Goal: Transaction & Acquisition: Purchase product/service

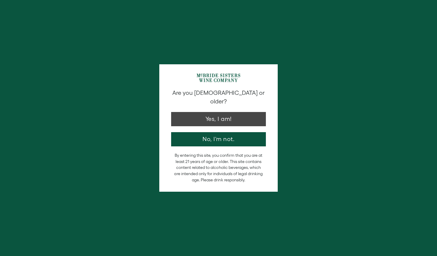
click at [218, 113] on button "Yes, I am!" at bounding box center [218, 119] width 95 height 14
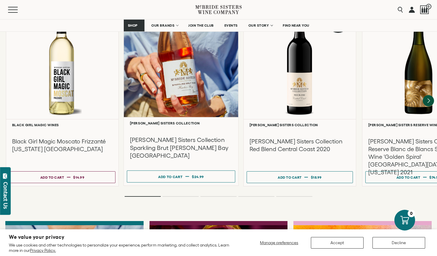
scroll to position [1337, 0]
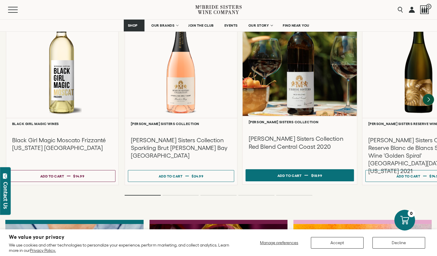
click at [309, 169] on button "Add to cart Regular price $18.99 Regular price Sale price $18.99 Unit price / p…" at bounding box center [300, 175] width 108 height 12
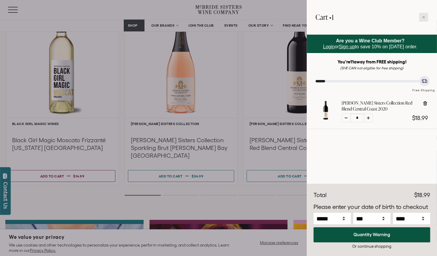
click at [424, 18] on icon at bounding box center [424, 17] width 3 height 3
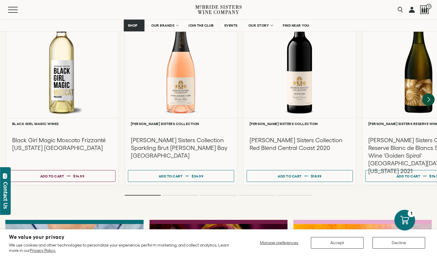
click at [428, 97] on icon "Next" at bounding box center [429, 99] width 2 height 5
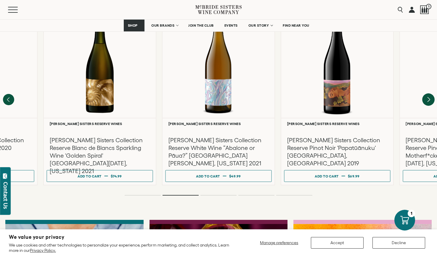
click at [428, 97] on icon "Next" at bounding box center [429, 99] width 2 height 5
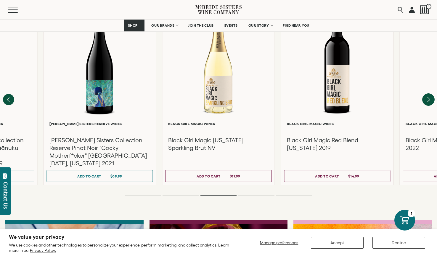
click at [429, 97] on icon "Next" at bounding box center [429, 99] width 2 height 5
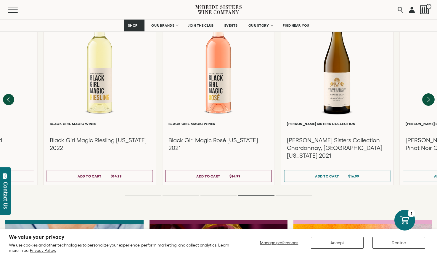
click at [429, 97] on icon "Next" at bounding box center [429, 99] width 2 height 5
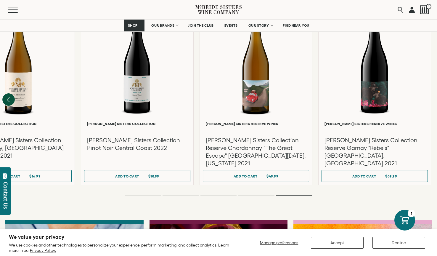
click at [9, 97] on icon "Previous" at bounding box center [8, 99] width 2 height 5
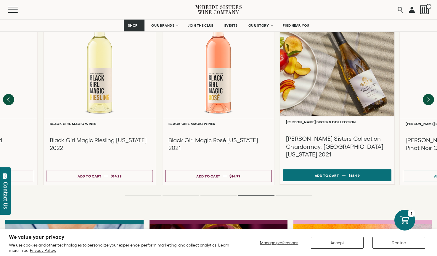
click at [352, 173] on span "$16.99" at bounding box center [355, 175] width 12 height 4
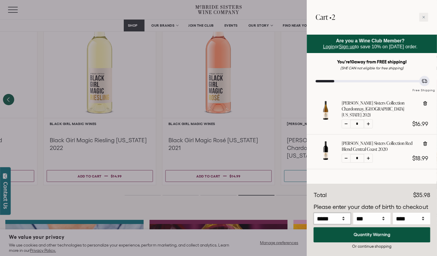
select select "*"
click at [386, 193] on div "Total $35.98" at bounding box center [372, 195] width 117 height 9
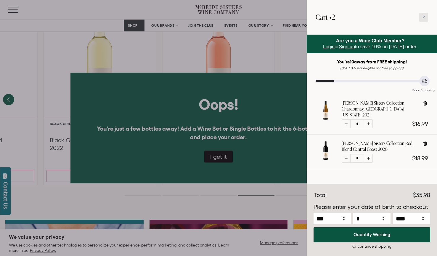
click at [424, 18] on icon at bounding box center [424, 17] width 3 height 3
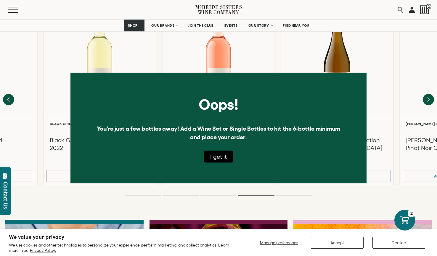
click at [223, 159] on button "I get it" at bounding box center [218, 157] width 28 height 12
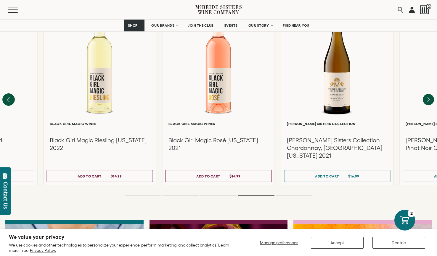
click at [10, 93] on icon "Previous" at bounding box center [8, 99] width 12 height 12
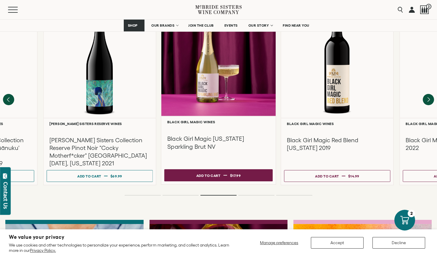
click at [220, 171] on div "Add to cart" at bounding box center [208, 175] width 24 height 9
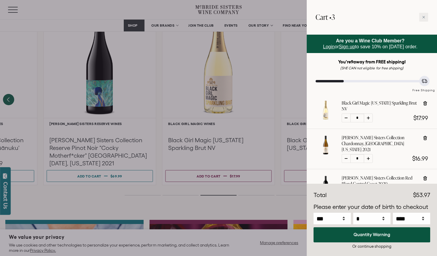
select select "****"
click at [408, 246] on div "Or continue shopping" at bounding box center [372, 247] width 117 height 6
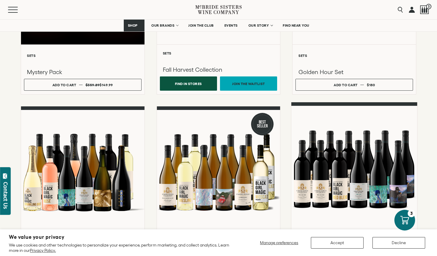
scroll to position [314, 0]
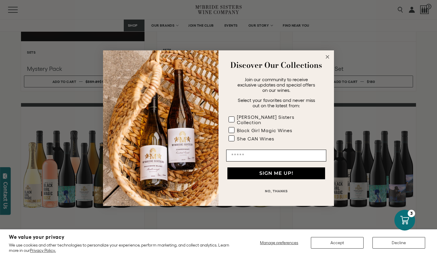
click at [327, 58] on icon "Close dialog" at bounding box center [327, 56] width 3 height 3
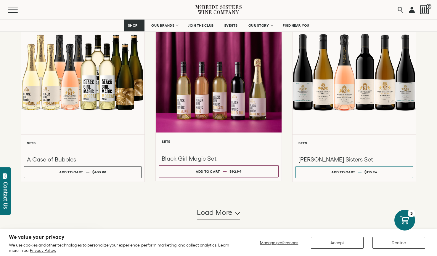
scroll to position [599, 0]
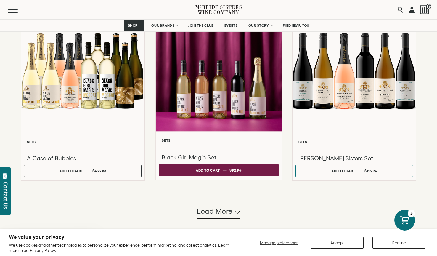
click at [264, 176] on button "Add to cart Regular price $92.94 Regular price Sale price $92.94 Unit price / p…" at bounding box center [219, 170] width 120 height 12
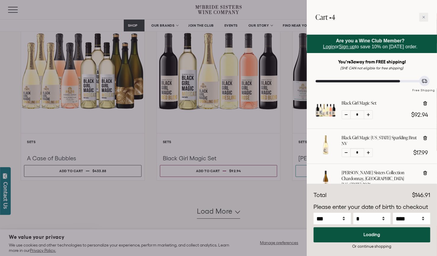
select select "****"
click at [425, 138] on icon at bounding box center [425, 139] width 1 height 2
type input "*"
select select "****"
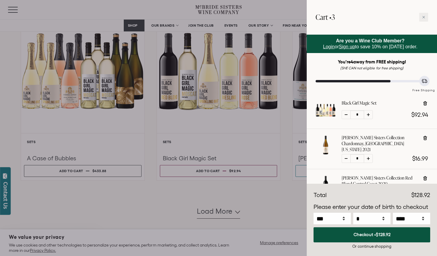
click at [425, 138] on icon at bounding box center [425, 139] width 1 height 2
type input "*"
select select "****"
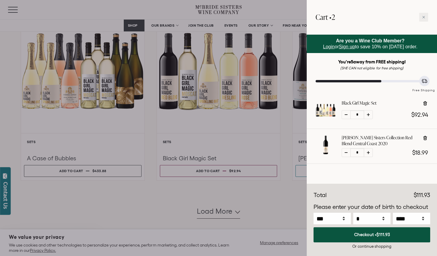
click at [425, 138] on icon at bounding box center [425, 139] width 1 height 2
type input "*"
select select "****"
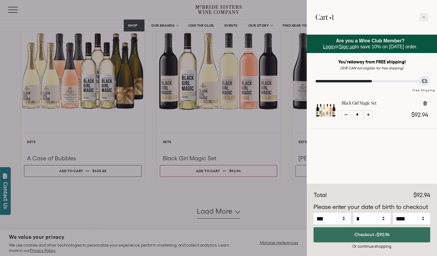
click at [389, 235] on span "$92.94" at bounding box center [383, 234] width 13 height 5
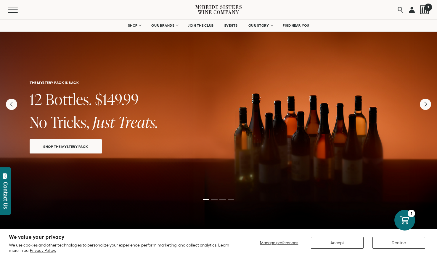
click at [426, 10] on div at bounding box center [424, 9] width 9 height 9
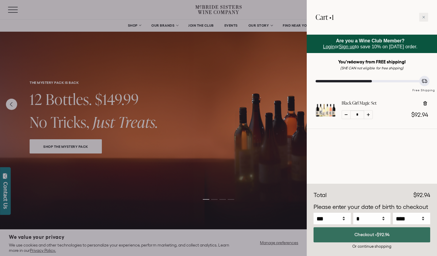
click at [391, 237] on button "Checkout • $92.94" at bounding box center [372, 234] width 117 height 15
